Goal: Task Accomplishment & Management: Manage account settings

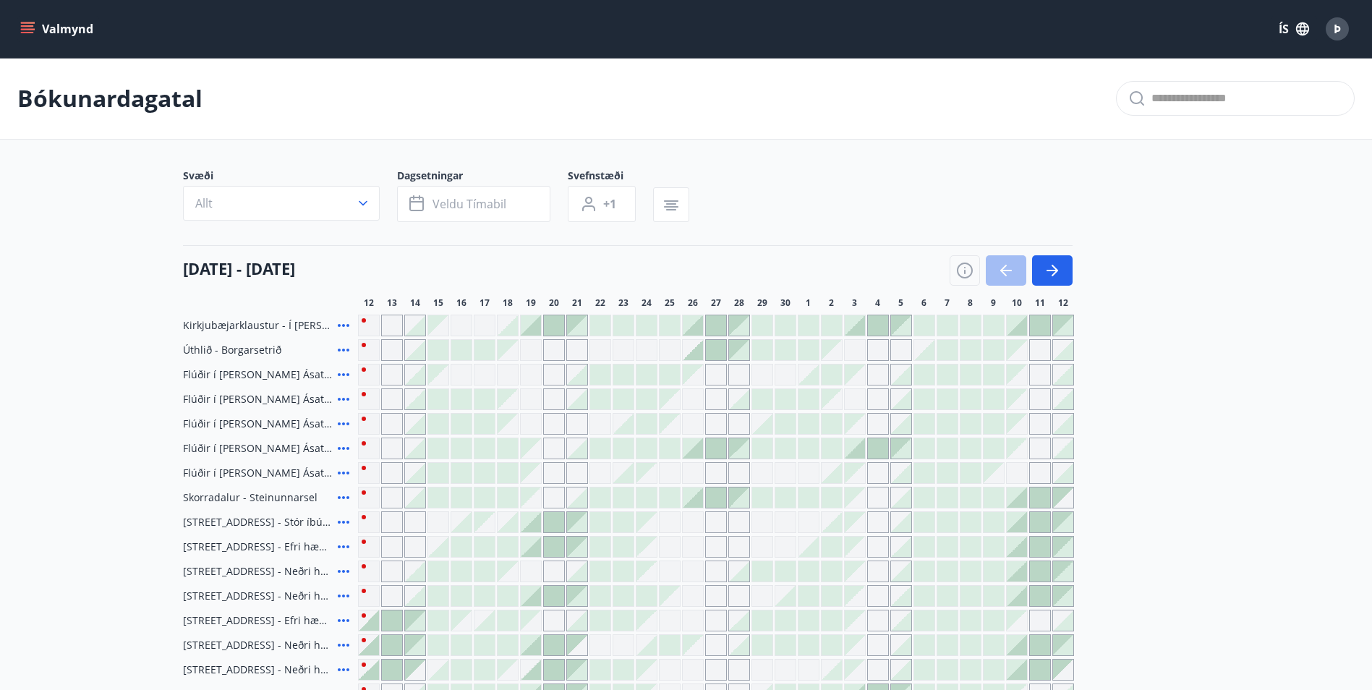
scroll to position [2, 0]
click at [696, 499] on div at bounding box center [693, 495] width 20 height 20
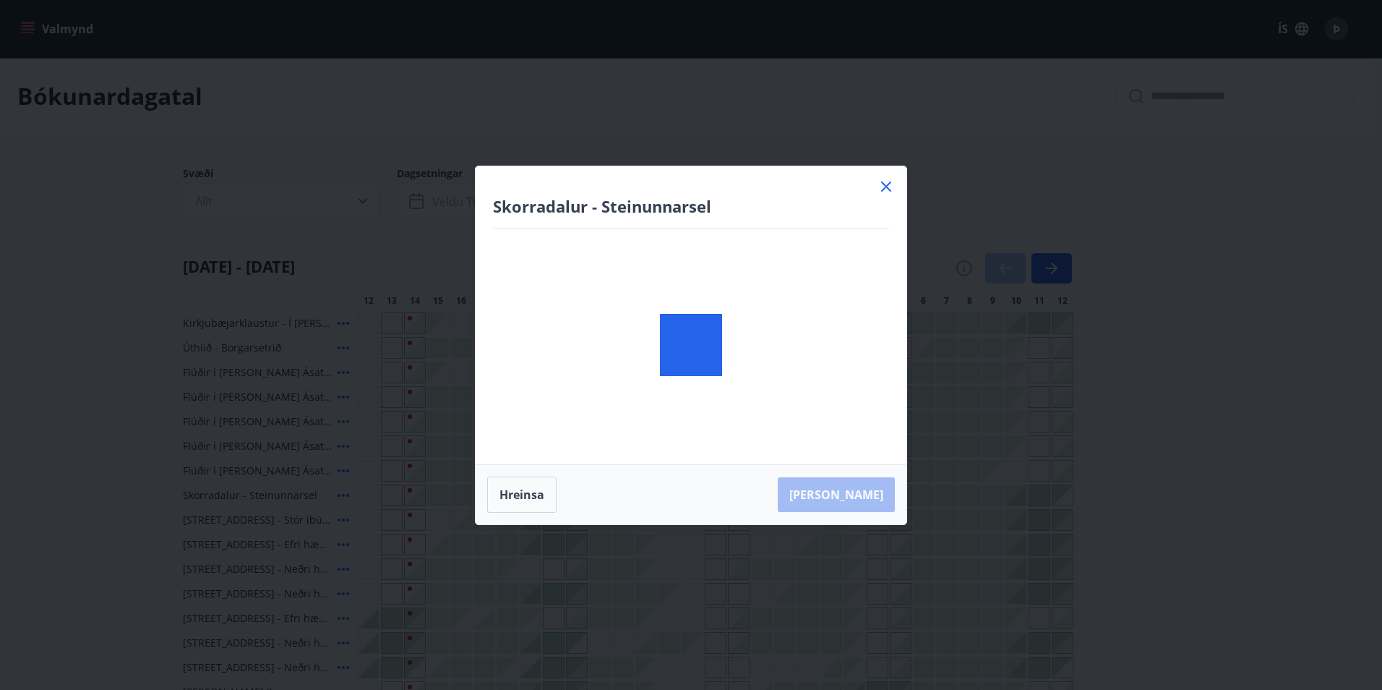
click at [886, 189] on icon at bounding box center [886, 186] width 17 height 17
click at [886, 189] on div "Svæði Allt Dagsetningar Veldu tímabil Svefnstæði +1" at bounding box center [686, 195] width 1006 height 59
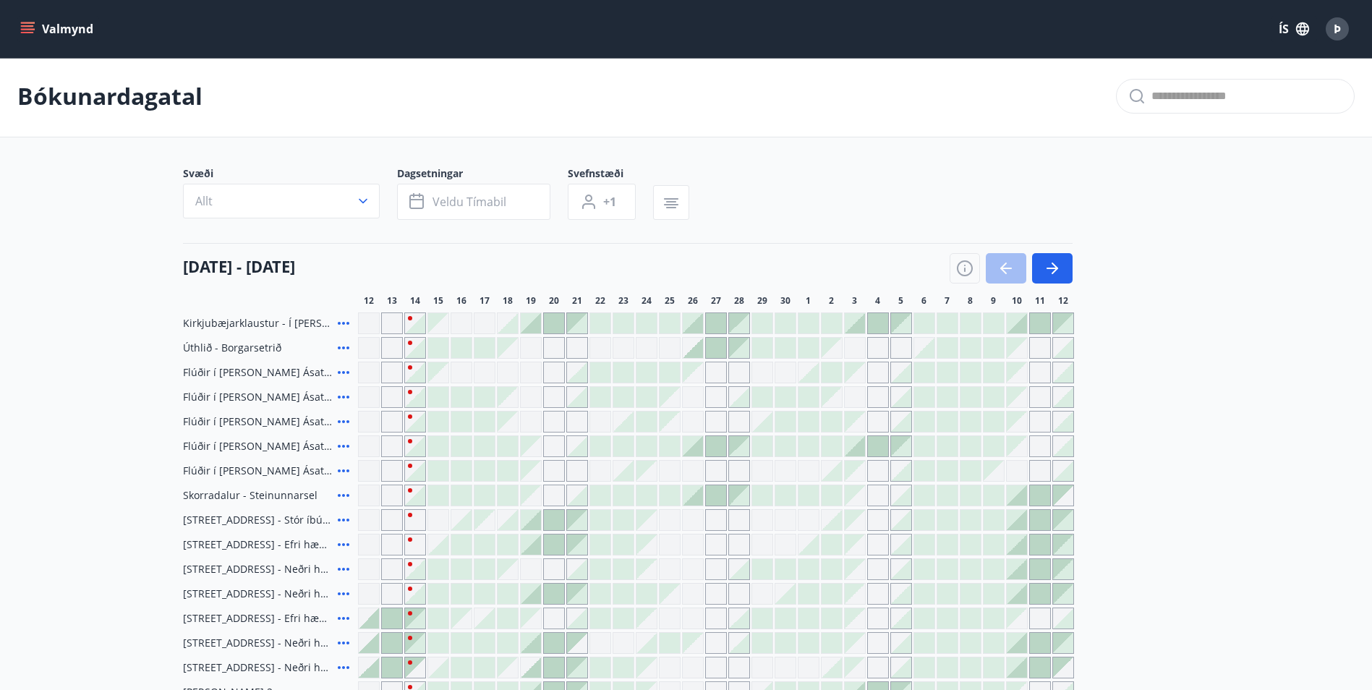
click at [525, 490] on div "Gráir dagar eru ekki bókanlegir" at bounding box center [531, 495] width 20 height 20
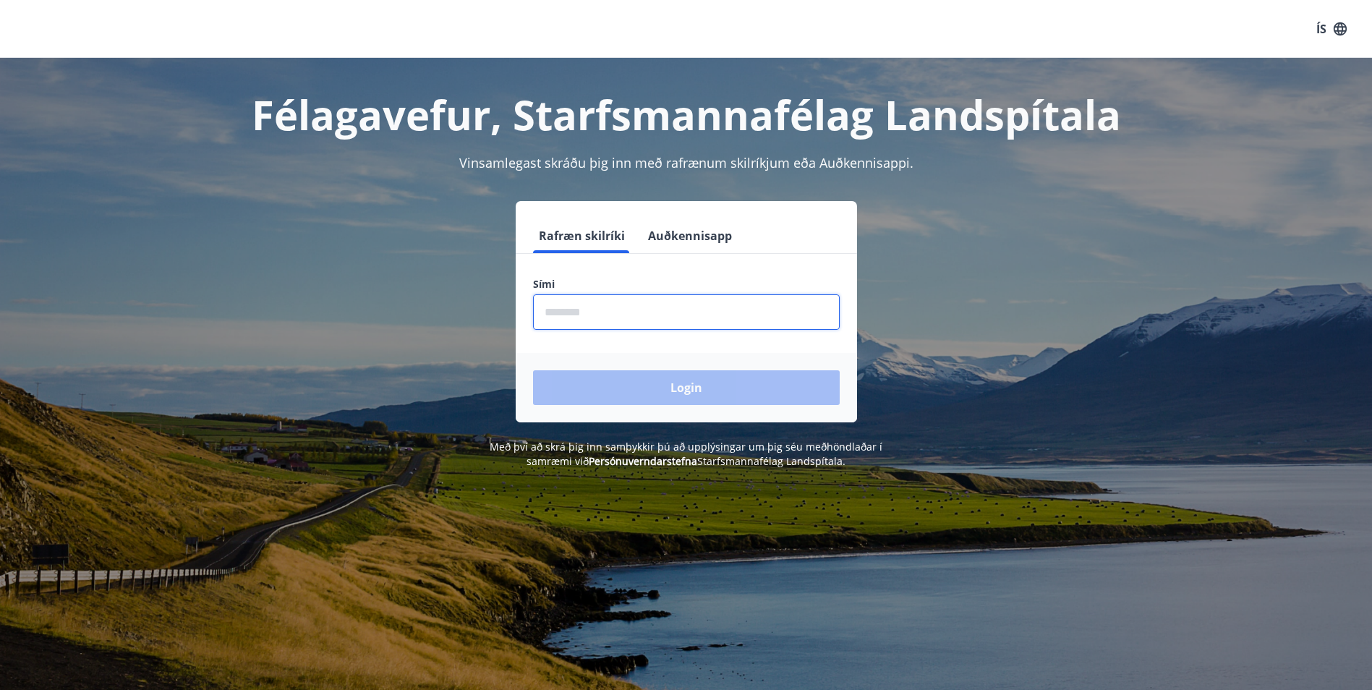
click at [612, 317] on input "phone" at bounding box center [686, 311] width 307 height 35
type input "********"
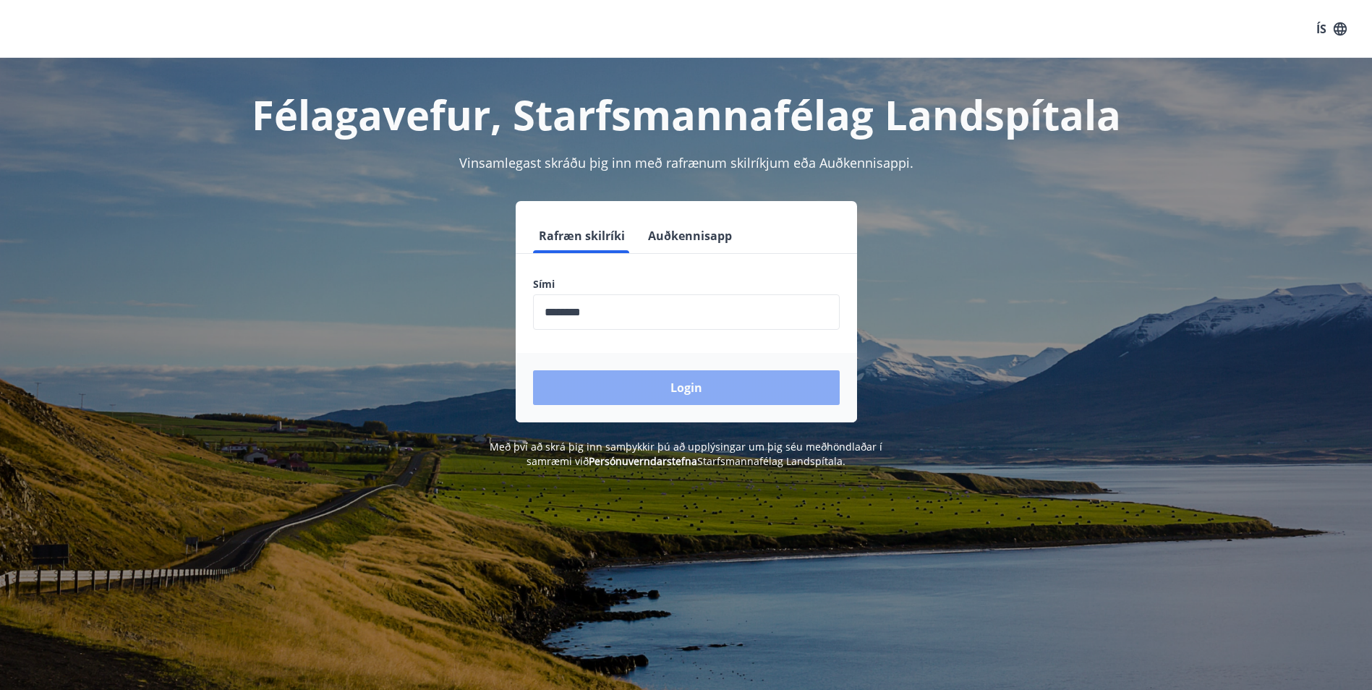
click at [689, 386] on button "Login" at bounding box center [686, 387] width 307 height 35
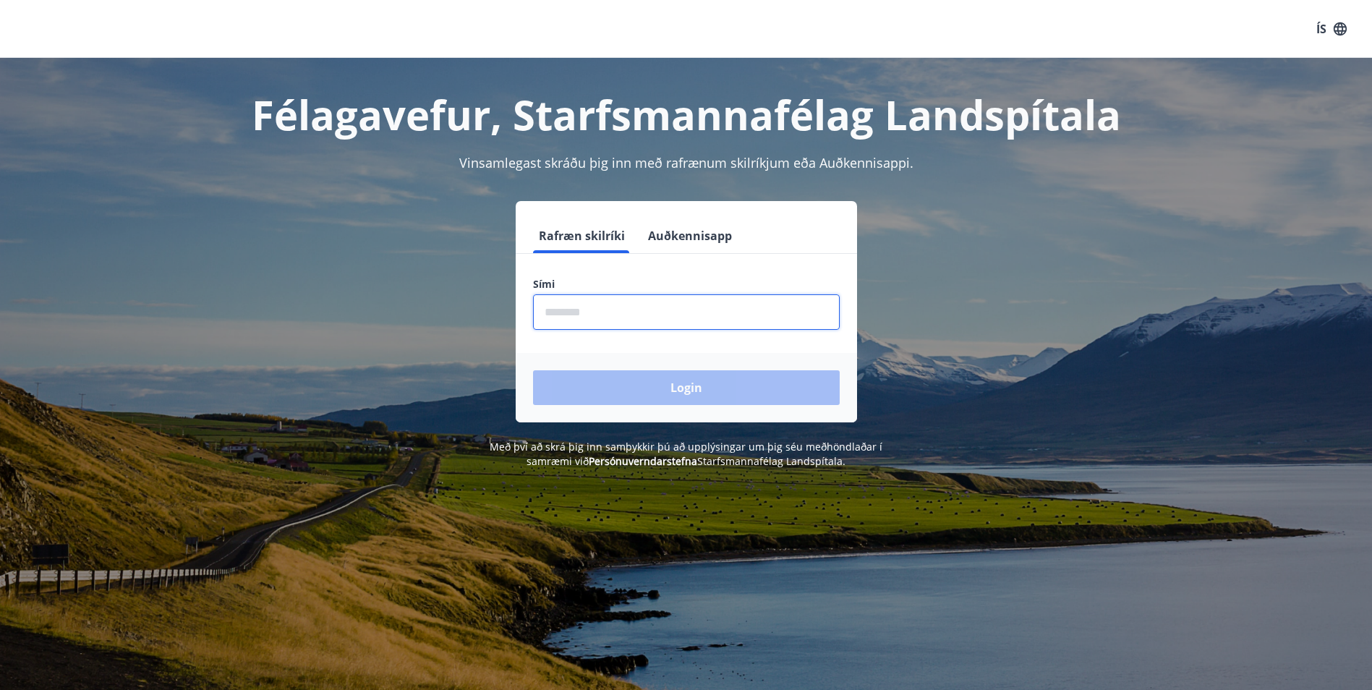
click at [624, 312] on input "phone" at bounding box center [686, 311] width 307 height 35
type input "********"
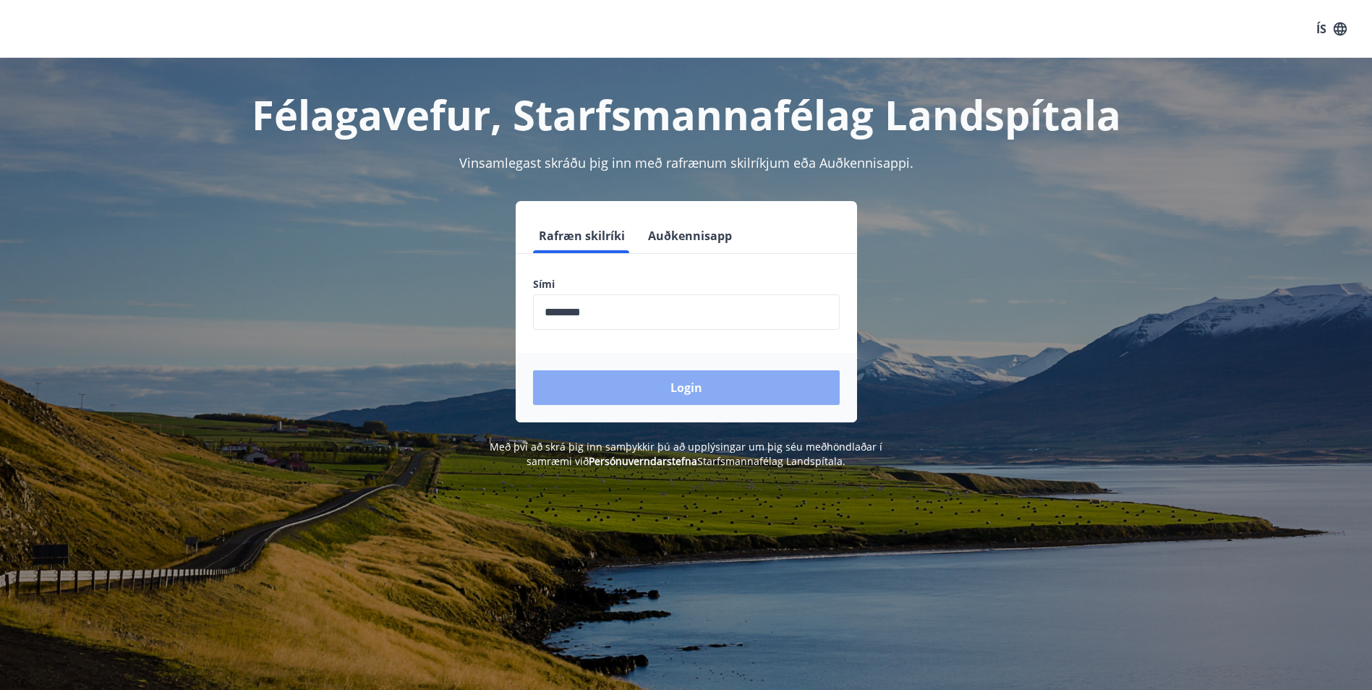
click at [699, 386] on button "Login" at bounding box center [686, 387] width 307 height 35
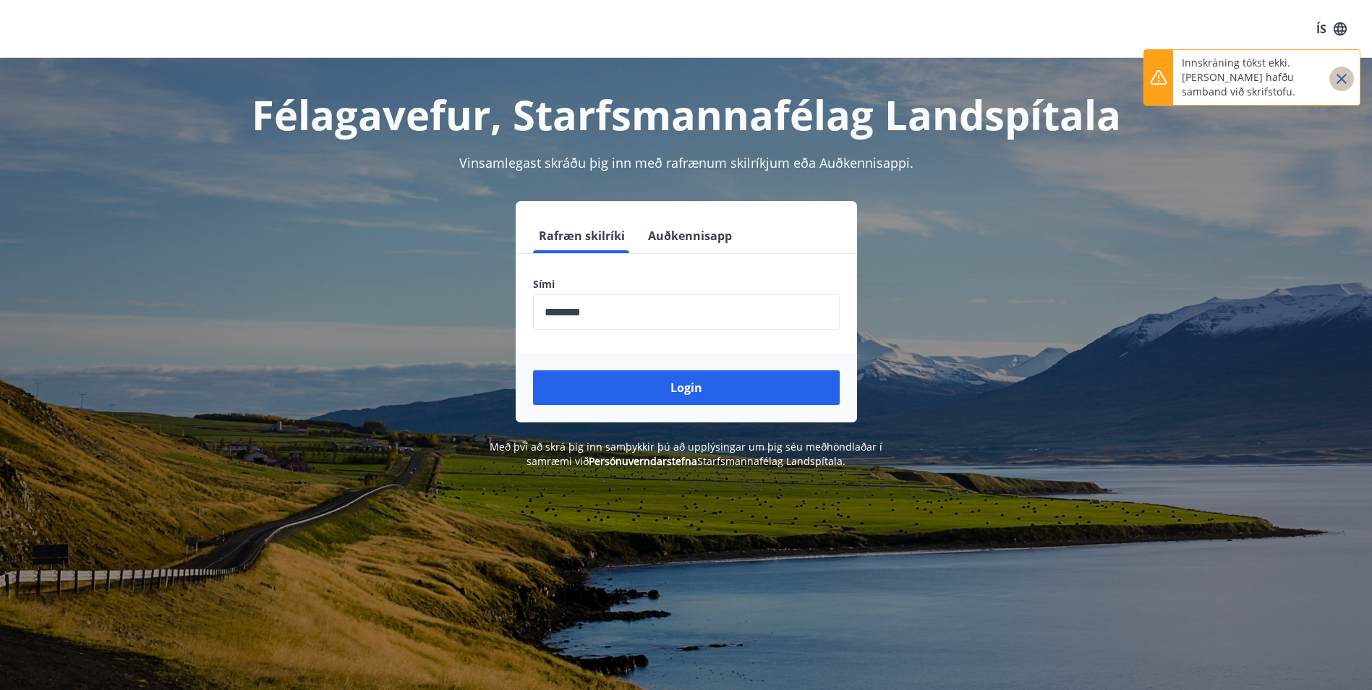
click at [1342, 77] on icon "Close" at bounding box center [1341, 79] width 10 height 10
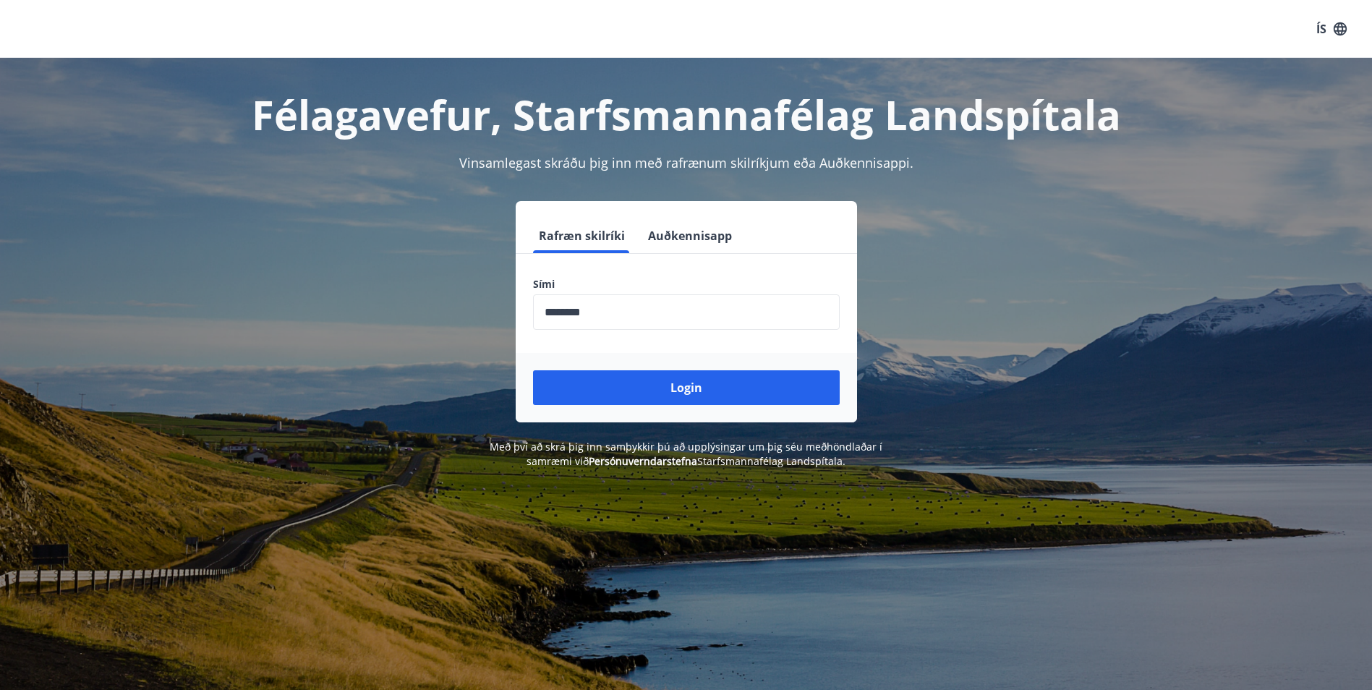
click at [959, 309] on div "Rafræn skilríki Auðkennisapp Sími ​ Login" at bounding box center [686, 311] width 1006 height 221
